Goal: Information Seeking & Learning: Learn about a topic

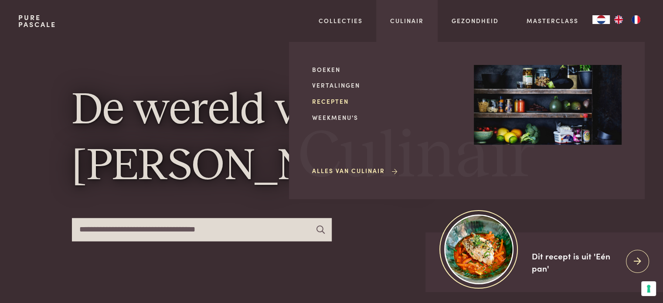
click at [328, 99] on link "Recepten" at bounding box center [386, 101] width 148 height 9
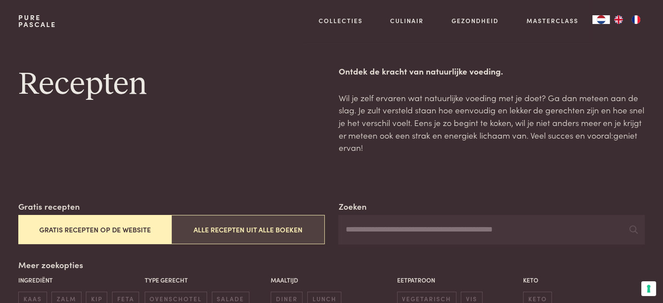
click at [253, 230] on button "Alle recepten uit alle boeken" at bounding box center [247, 229] width 153 height 29
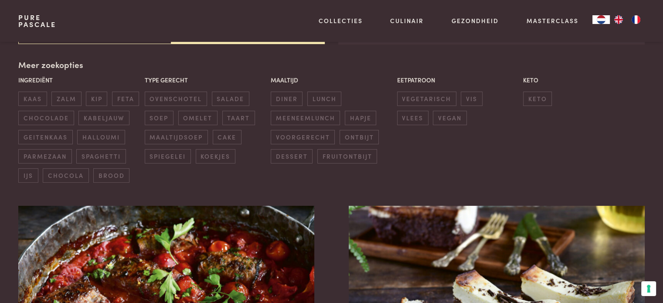
scroll to position [156, 0]
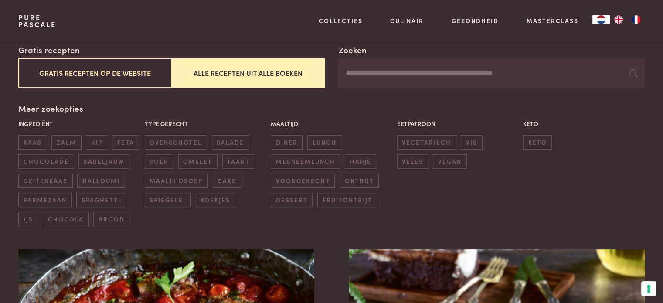
click at [431, 77] on input "Zoeken" at bounding box center [491, 73] width 306 height 30
type input "*********"
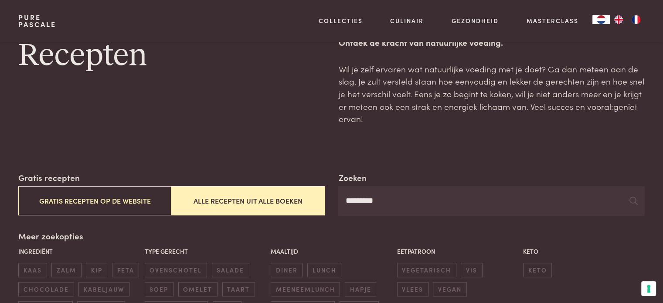
scroll to position [26, 0]
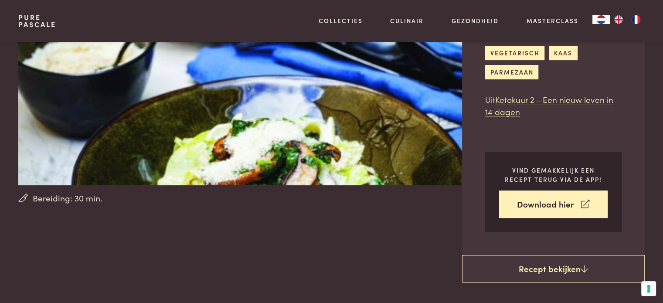
scroll to position [131, 0]
